Goal: Task Accomplishment & Management: Manage account settings

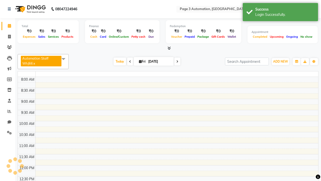
select select "en"
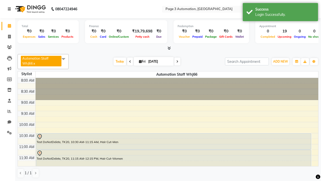
click at [10, 9] on icon at bounding box center [9, 9] width 3 height 4
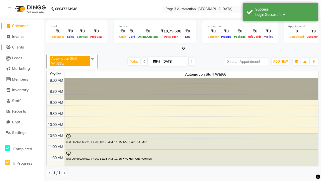
click at [22, 47] on span "Clients" at bounding box center [18, 47] width 12 height 5
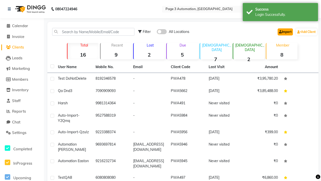
click at [284, 32] on link "Import" at bounding box center [285, 31] width 15 height 7
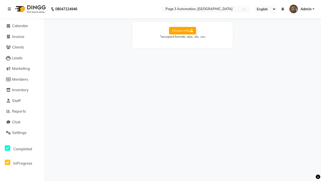
select select "Sheet1"
select select "name"
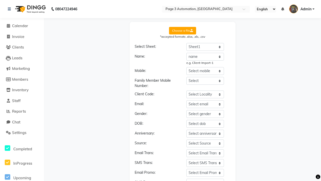
select select "number"
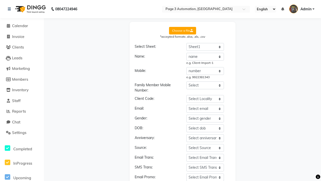
scroll to position [54, 0]
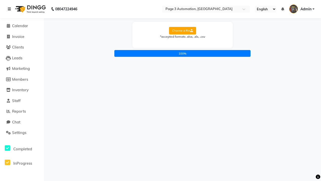
click at [10, 9] on icon at bounding box center [9, 9] width 3 height 4
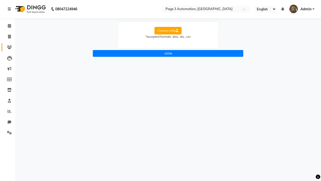
click at [8, 47] on icon at bounding box center [9, 47] width 5 height 4
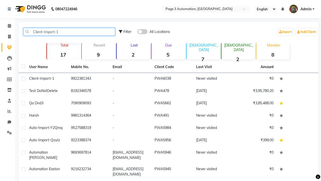
type input "Client-Import-1"
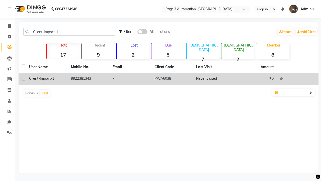
click at [23, 78] on label at bounding box center [24, 79] width 4 height 4
click at [23, 78] on input "checkbox" at bounding box center [23, 78] width 3 height 3
checkbox input "true"
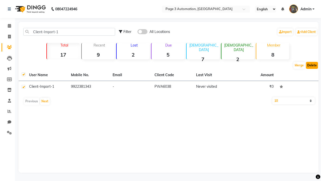
click at [312, 65] on button "Delete" at bounding box center [312, 65] width 12 height 7
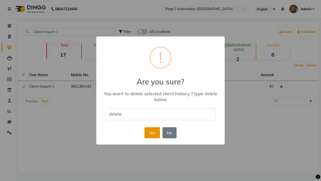
type input "delete"
click at [152, 132] on button "Yes" at bounding box center [151, 132] width 15 height 11
